Goal: Task Accomplishment & Management: Use online tool/utility

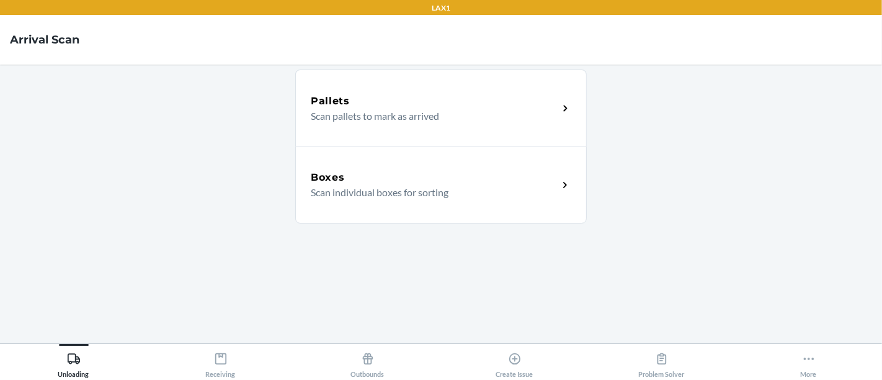
click at [63, 161] on main "Pallets Scan pallets to mark as arrived Boxes Scan individual boxes for sorting" at bounding box center [441, 204] width 882 height 278
click at [225, 351] on div "Receiving" at bounding box center [221, 362] width 30 height 31
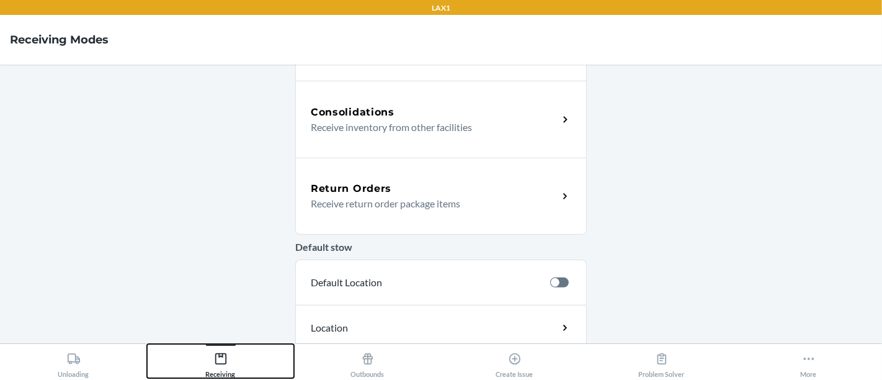
scroll to position [318, 0]
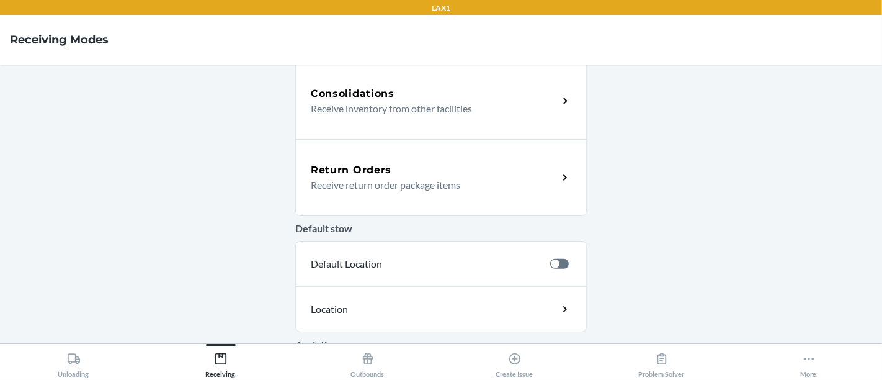
click at [375, 180] on p "Receive return order package items" at bounding box center [430, 184] width 238 height 15
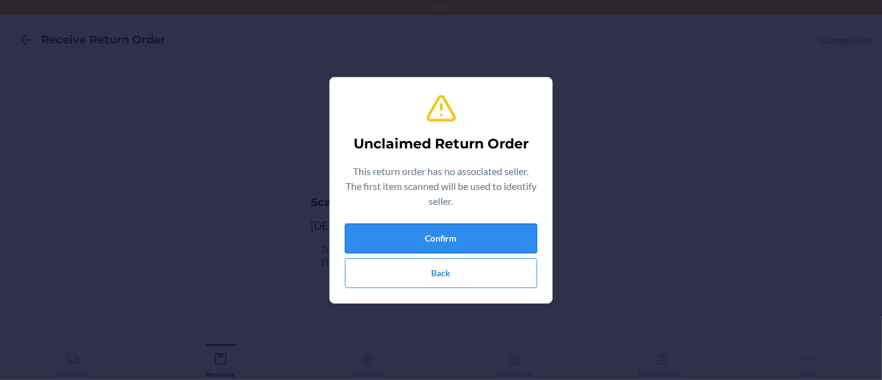
click at [521, 231] on button "Confirm" at bounding box center [441, 238] width 192 height 30
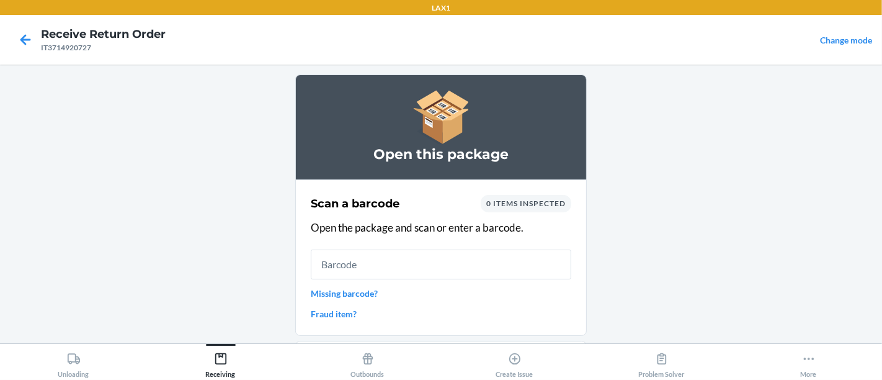
click at [516, 202] on span "0 items inspected" at bounding box center [525, 202] width 79 height 9
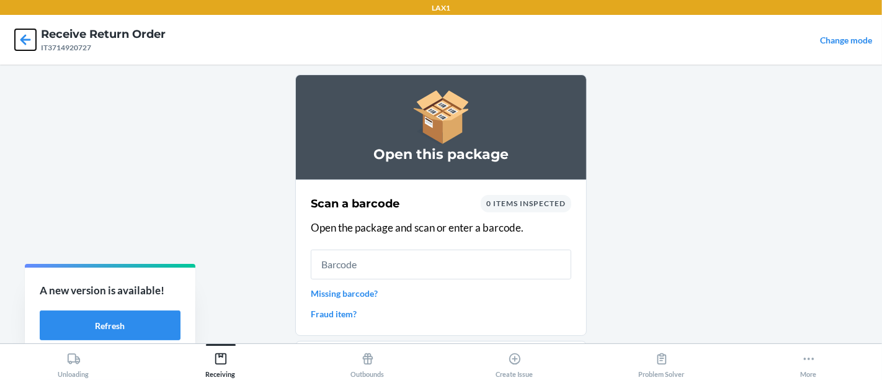
click at [19, 36] on icon at bounding box center [25, 39] width 21 height 21
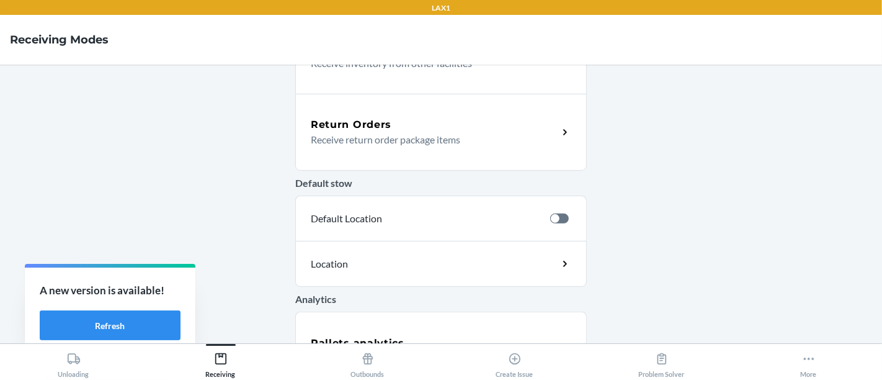
scroll to position [363, 0]
click at [837, 185] on main "NEW! Select your preferred language. NUEVO! ¡Seleccione su idioma preferido. Vi…" at bounding box center [441, 204] width 882 height 278
click at [436, 148] on div "Return Orders Receive return order package items" at bounding box center [441, 131] width 292 height 77
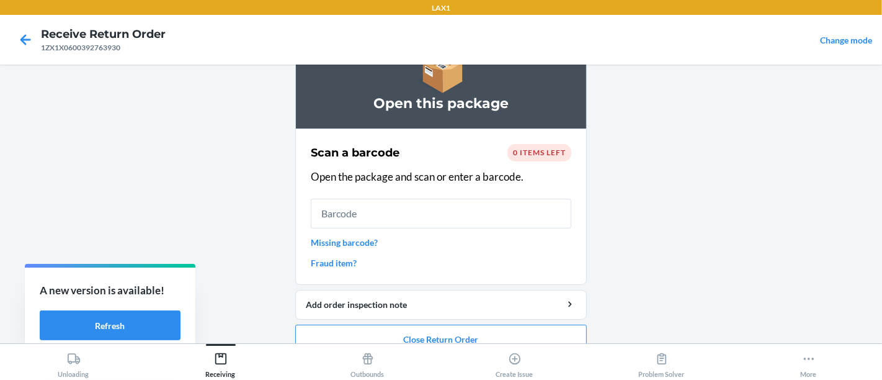
scroll to position [33, 0]
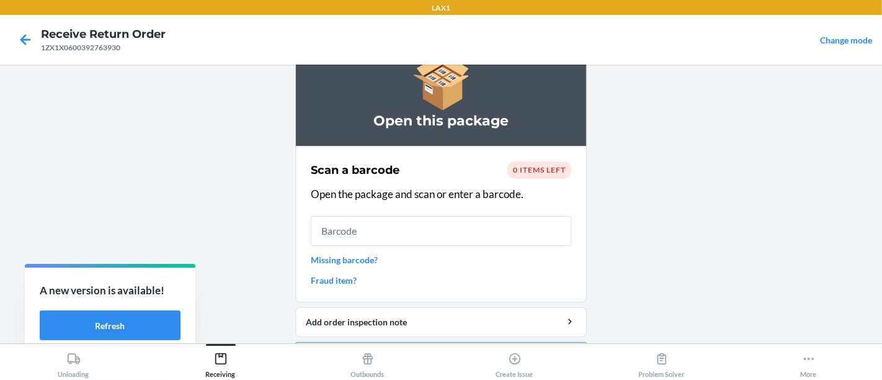
click at [547, 169] on span "0 items left" at bounding box center [539, 169] width 53 height 9
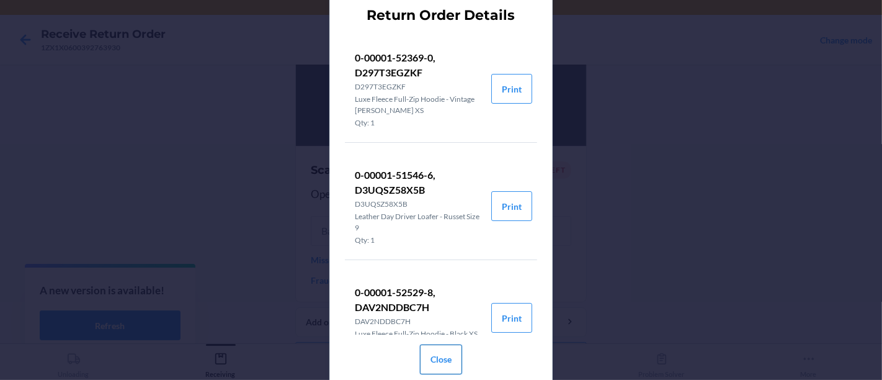
click at [448, 366] on button "Close" at bounding box center [441, 359] width 42 height 30
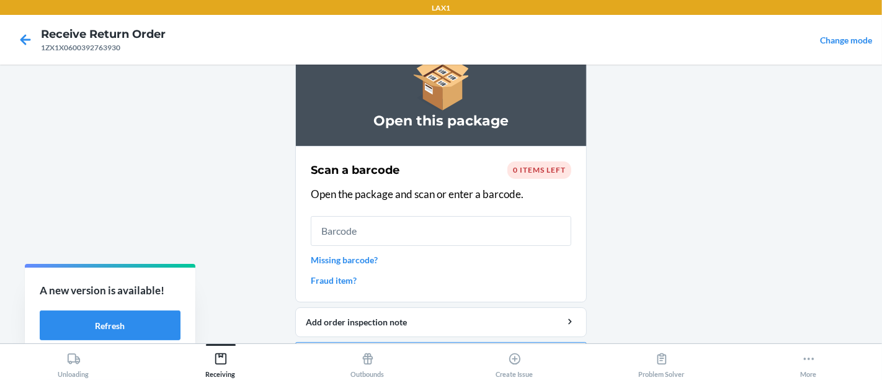
click at [129, 156] on main "Open this package Scan a barcode 0 items left Open the package and scan or ente…" at bounding box center [441, 204] width 882 height 278
click at [42, 93] on main "Open this package Scan a barcode 0 items left Open the package and scan or ente…" at bounding box center [441, 204] width 882 height 278
click at [27, 38] on icon at bounding box center [25, 39] width 11 height 11
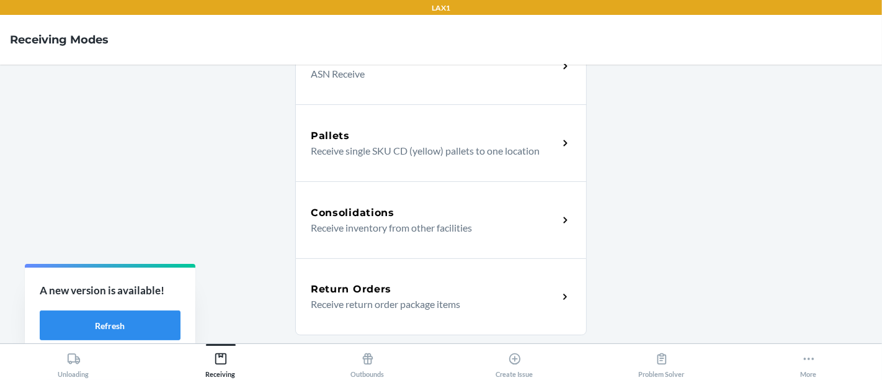
scroll to position [199, 0]
click at [379, 292] on h5 "Return Orders" at bounding box center [351, 288] width 81 height 15
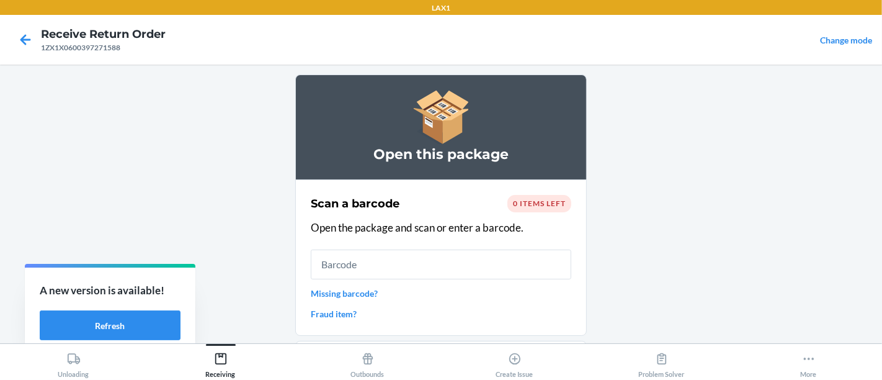
click at [527, 201] on span "0 items left" at bounding box center [539, 202] width 53 height 9
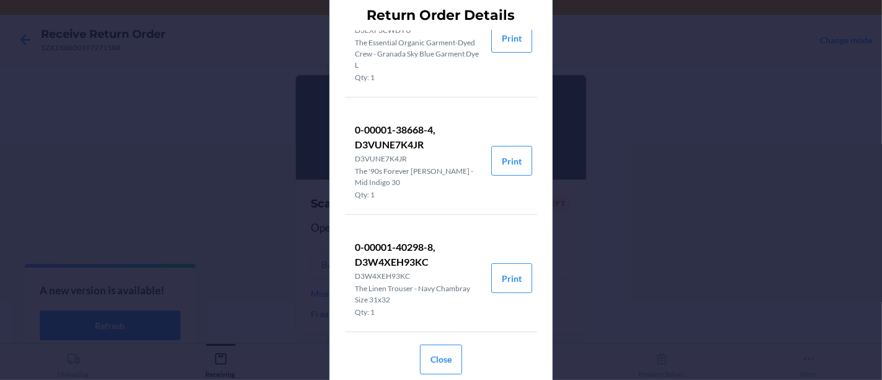
scroll to position [253, 0]
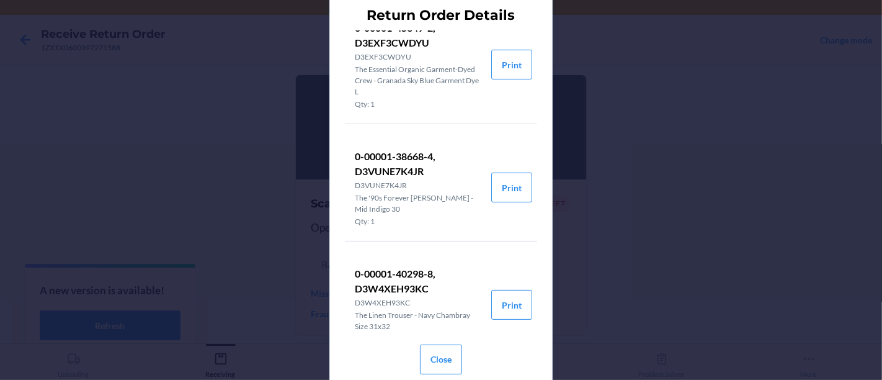
click at [459, 336] on div "Close" at bounding box center [441, 356] width 42 height 45
click at [439, 363] on button "Close" at bounding box center [441, 359] width 42 height 30
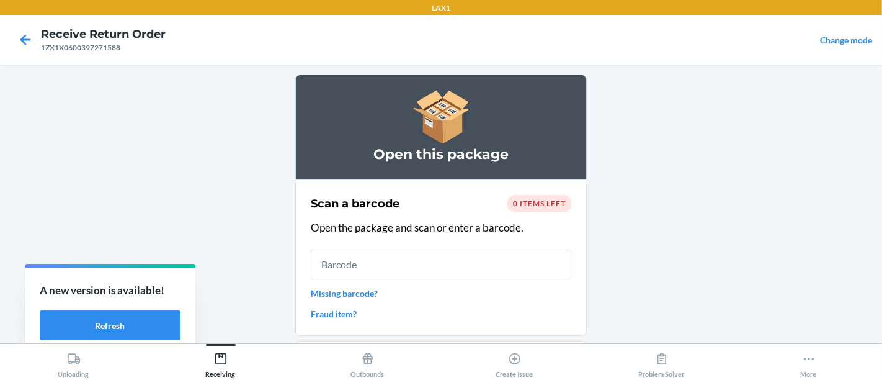
click at [147, 307] on div "A new version is available! Refresh" at bounding box center [110, 311] width 171 height 88
click at [152, 322] on button "Refresh" at bounding box center [110, 325] width 141 height 30
